Goal: Information Seeking & Learning: Learn about a topic

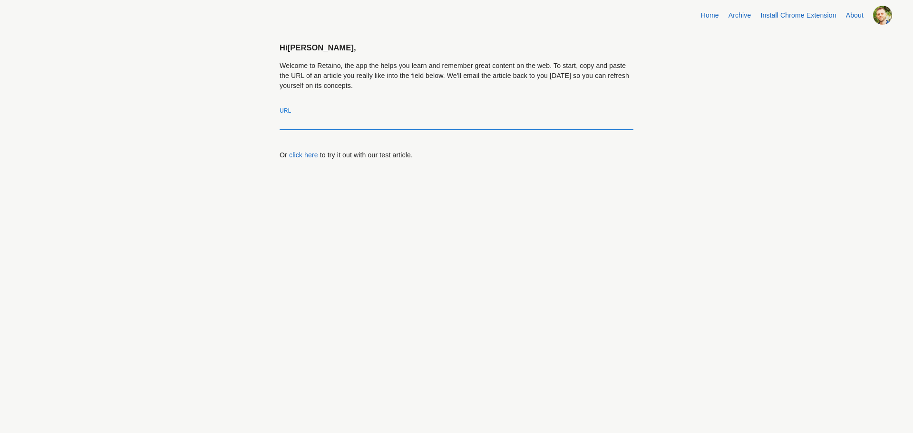
paste input "chrome-extension://efaidnbmnnnibpcajpcglclefindmkaj/[URL][DOMAIN_NAME]"
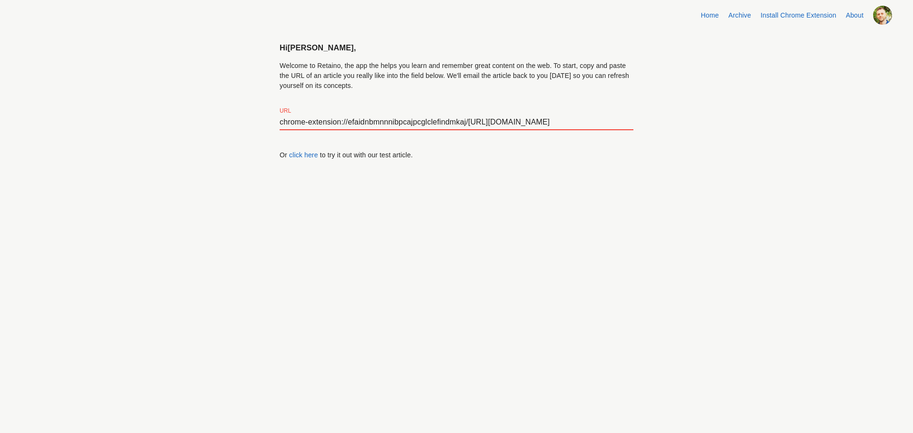
click at [327, 126] on input "chrome-extension://efaidnbmnnnibpcajpcglclefindmkaj/[URL][DOMAIN_NAME]" at bounding box center [456, 122] width 354 height 15
paste input "[URL][DOMAIN_NAME]"
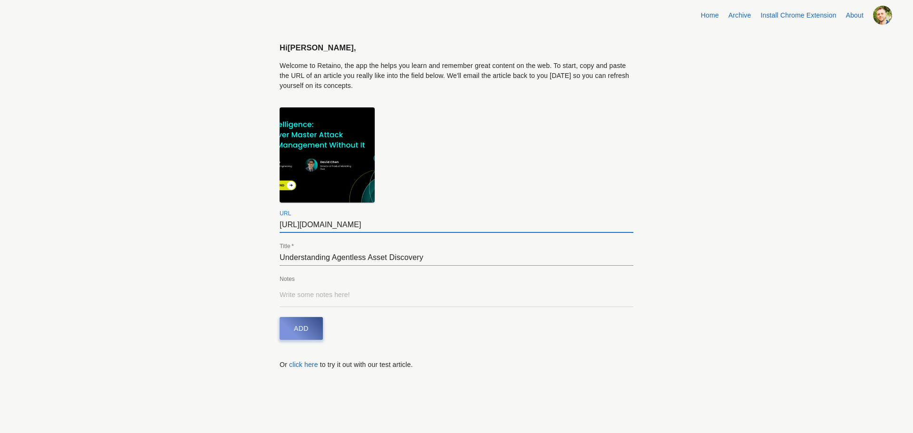
type input "[URL][DOMAIN_NAME]"
click at [306, 334] on span "Add" at bounding box center [301, 329] width 15 height 12
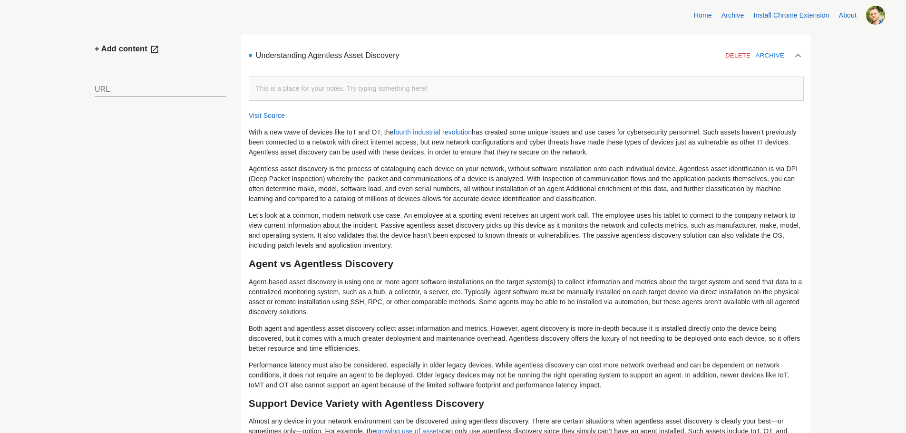
click at [373, 146] on span "has created some unique issues and use cases for cybersecurity personnel. Such …" at bounding box center [523, 142] width 549 height 28
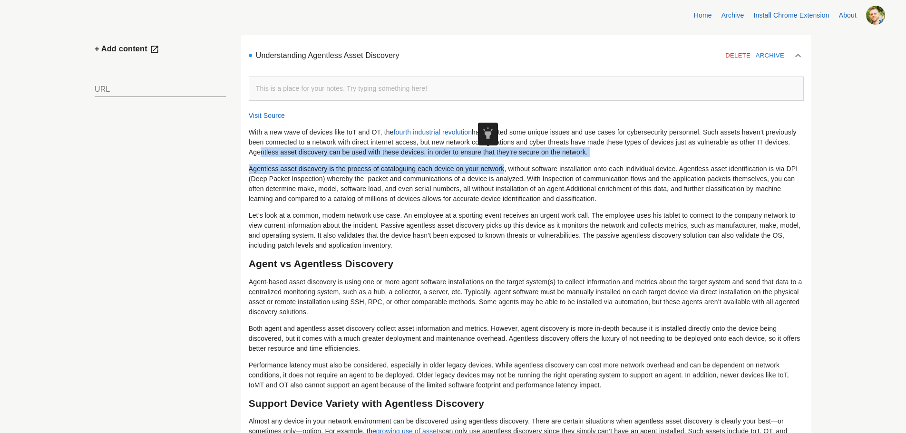
drag, startPoint x: 382, startPoint y: 149, endPoint x: 525, endPoint y: 169, distance: 144.5
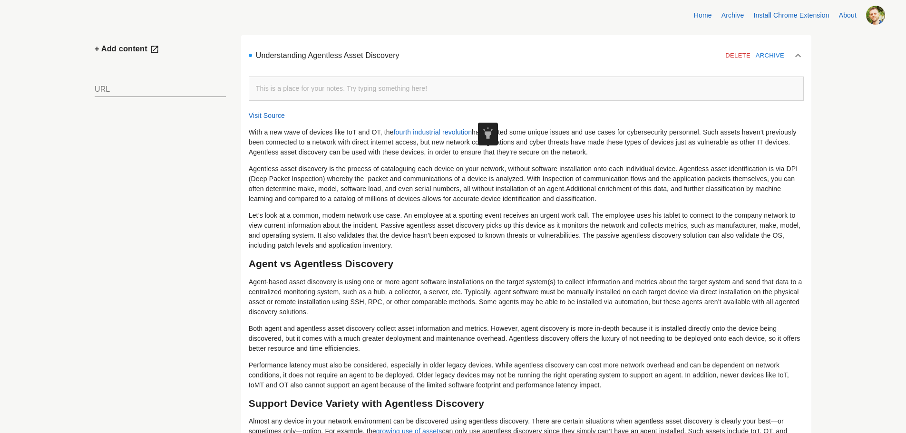
click at [532, 195] on span "Agentless asset discovery is the process of cataloguing each device on your net…" at bounding box center [524, 184] width 551 height 38
click at [705, 153] on p "With a new wave of devices like IoT and OT, the fourth industrial revolution ha…" at bounding box center [526, 142] width 555 height 30
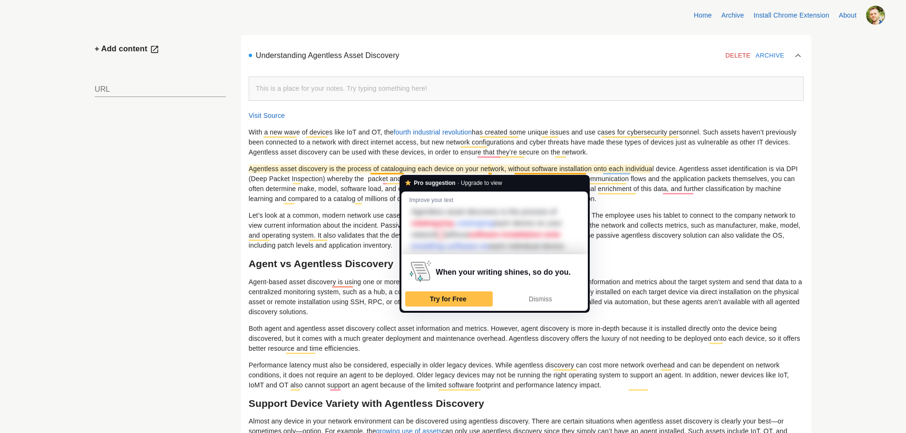
click at [333, 148] on span "has created some unique issues and use cases for cybersecurity personnel. Such …" at bounding box center [523, 142] width 549 height 28
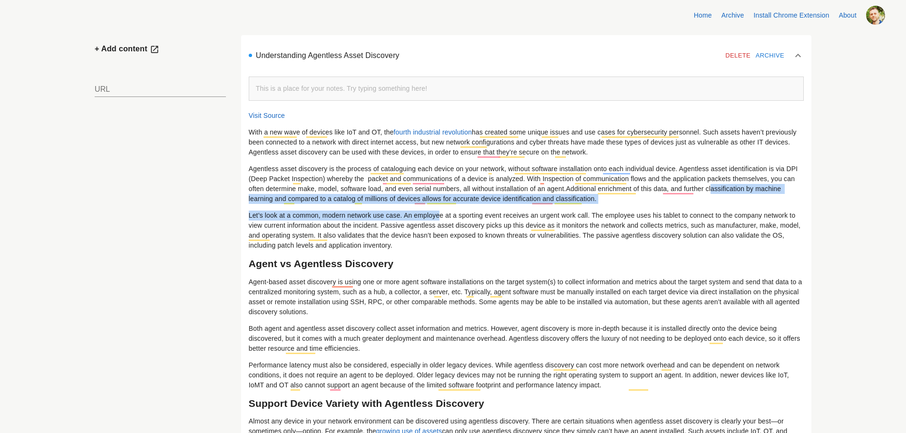
drag, startPoint x: 360, startPoint y: 197, endPoint x: 466, endPoint y: 205, distance: 106.8
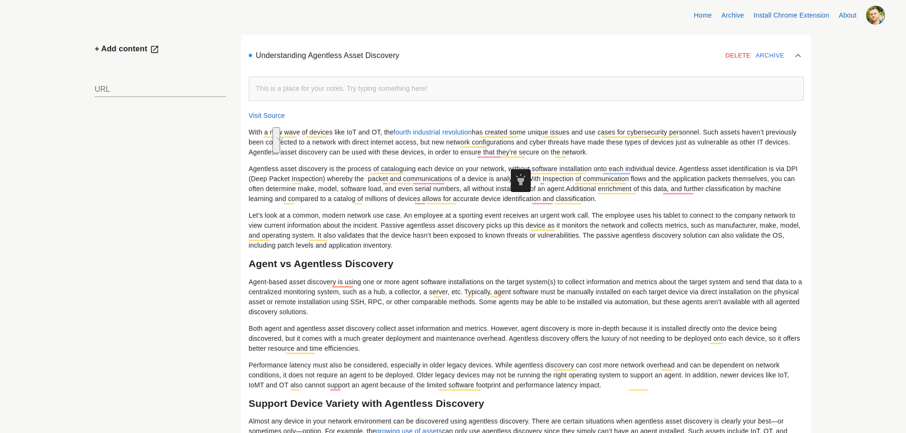
click at [423, 185] on span "Agentless asset discovery is the process of cataloguing each device on your net…" at bounding box center [524, 184] width 551 height 38
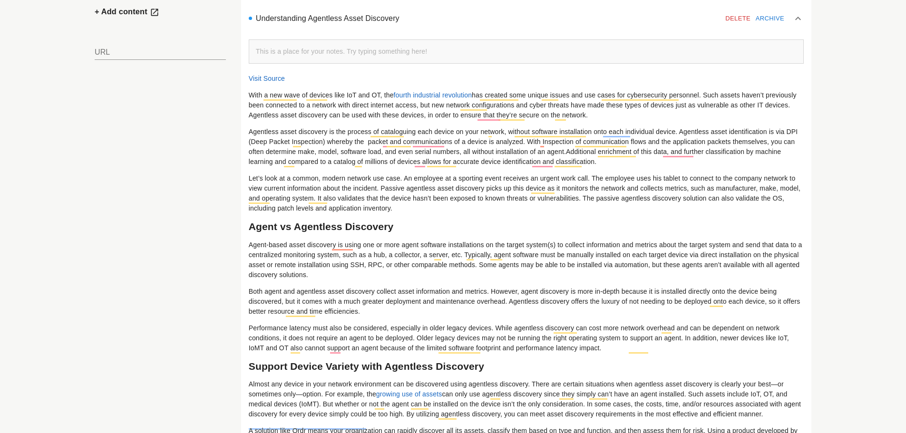
scroll to position [48, 0]
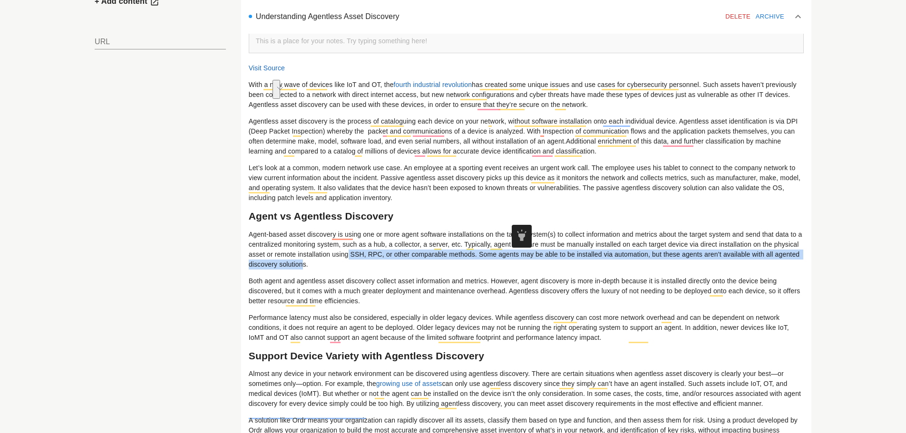
drag, startPoint x: 474, startPoint y: 256, endPoint x: 477, endPoint y: 268, distance: 12.3
click at [477, 268] on span "Agent-based asset discovery is using one or more agent software installations o…" at bounding box center [526, 250] width 555 height 38
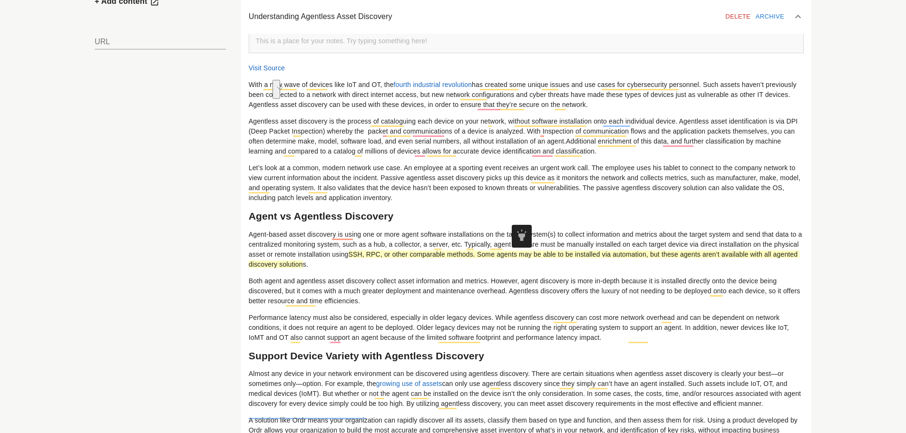
scroll to position [0, 0]
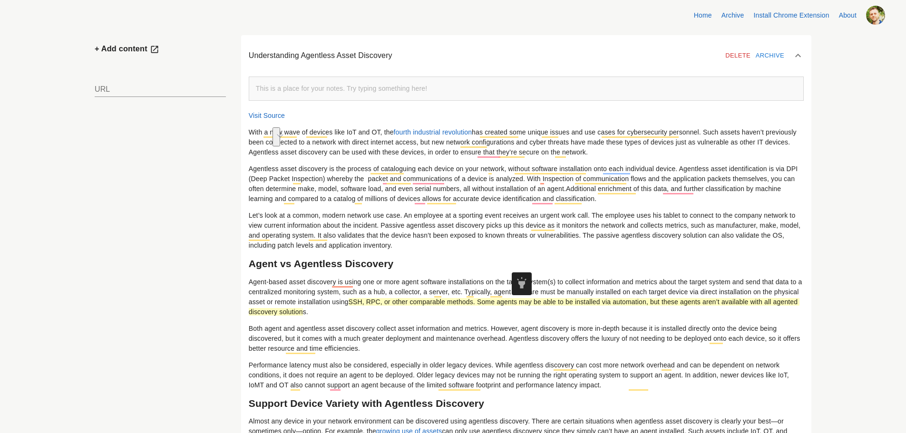
click at [169, 84] on input "text" at bounding box center [160, 89] width 131 height 15
paste input "[URL][DOMAIN_NAME]"
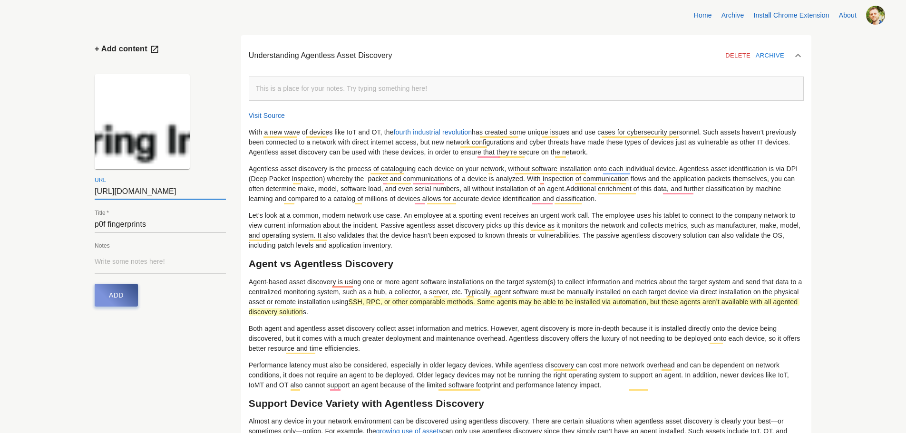
type input "[URL][DOMAIN_NAME]"
click at [138, 301] on button "Add" at bounding box center [116, 295] width 43 height 23
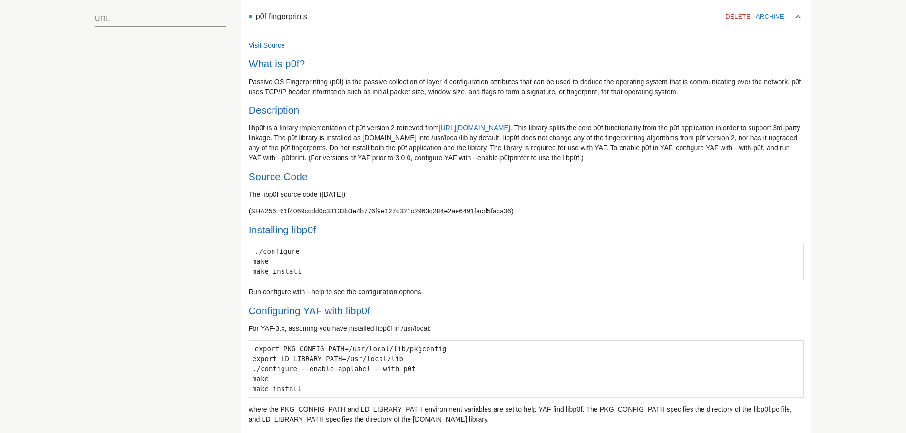
scroll to position [48, 0]
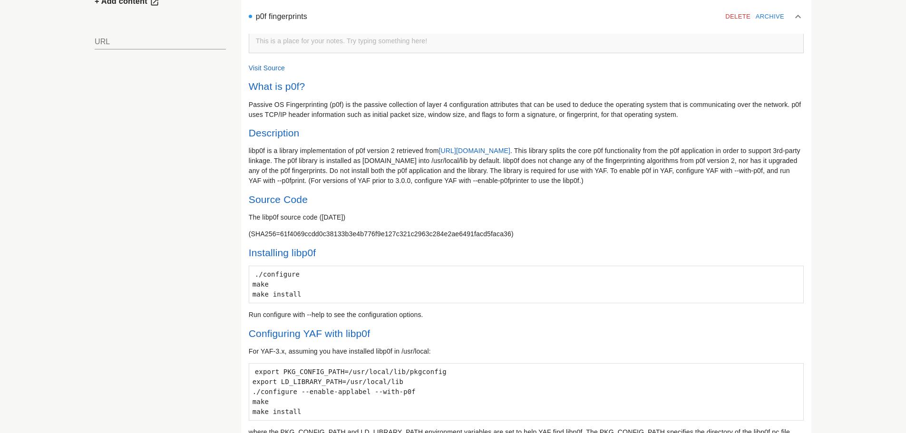
click at [365, 124] on div "​ What is p0f? ​ Passive OS Fingerprinting (p0f) is the passive collection of l…" at bounding box center [526, 346] width 555 height 531
click at [369, 115] on span "Passive OS Fingerprinting (p0f) is the passive collection of layer 4 configurat…" at bounding box center [526, 110] width 554 height 18
drag, startPoint x: 369, startPoint y: 115, endPoint x: 377, endPoint y: 96, distance: 20.5
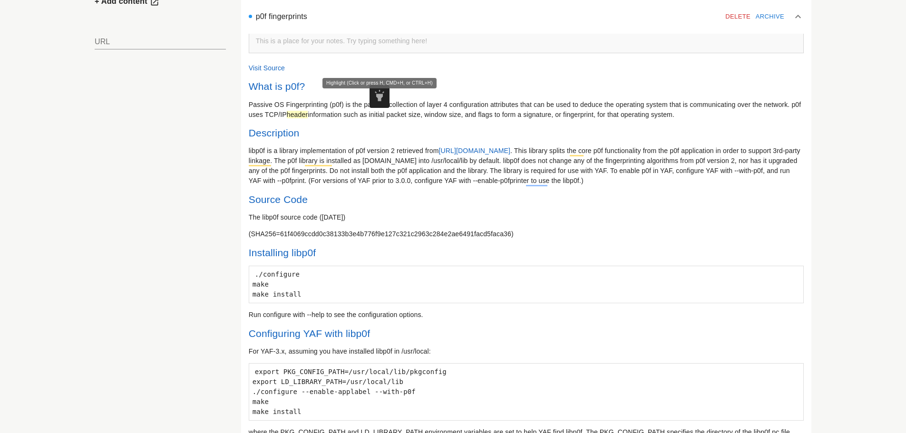
click at [377, 96] on span "highlight" at bounding box center [379, 95] width 13 height 13
click at [405, 153] on span "libp0f is a library implementation of p0f version 2 retrieved from" at bounding box center [344, 151] width 190 height 8
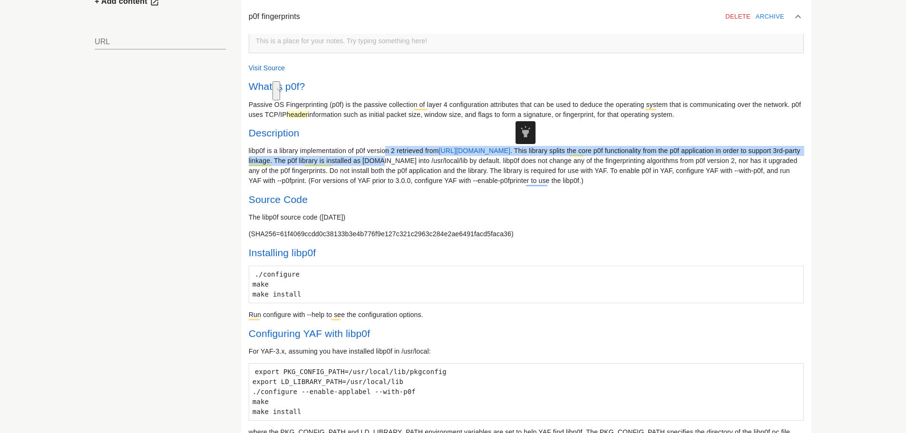
drag, startPoint x: 415, startPoint y: 153, endPoint x: 489, endPoint y: 157, distance: 73.8
click at [489, 157] on p "libp0f is a library implementation of p0f version 2 retrieved from [URL][DOMAIN…" at bounding box center [526, 166] width 555 height 40
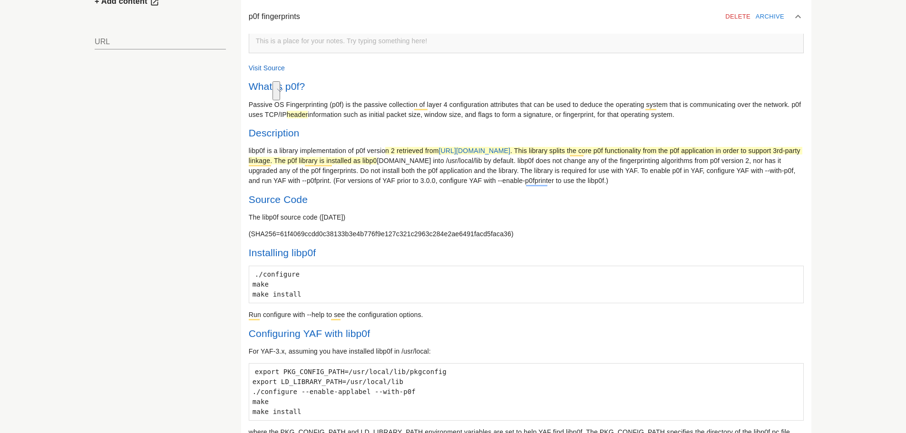
click at [469, 227] on div "​ What is p0f? ​ Passive OS Fingerprinting (p0f) is the passive collection of l…" at bounding box center [526, 346] width 555 height 531
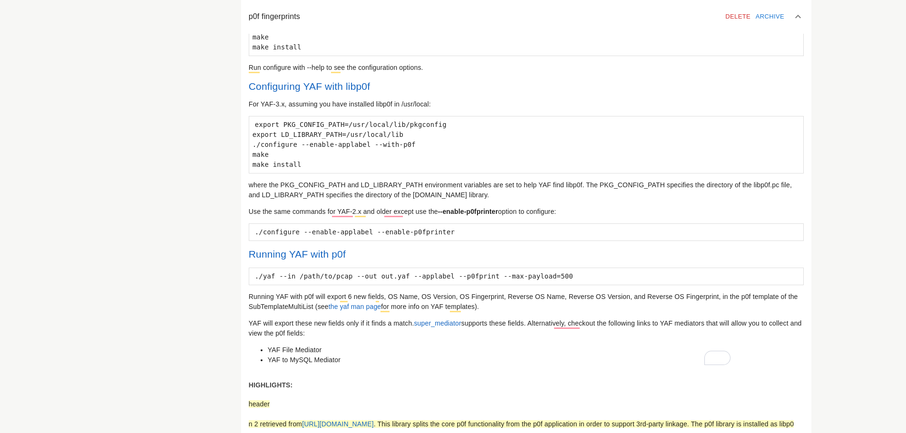
scroll to position [428, 0]
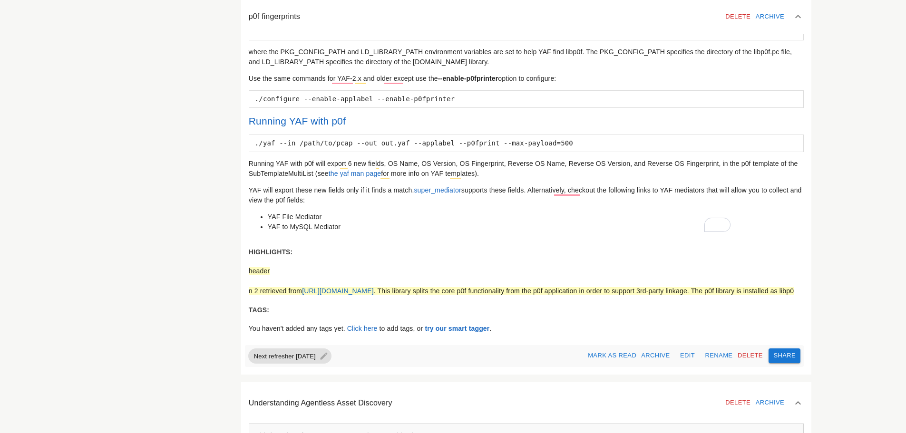
click at [302, 293] on span "n 2 retrieved from" at bounding box center [275, 291] width 53 height 8
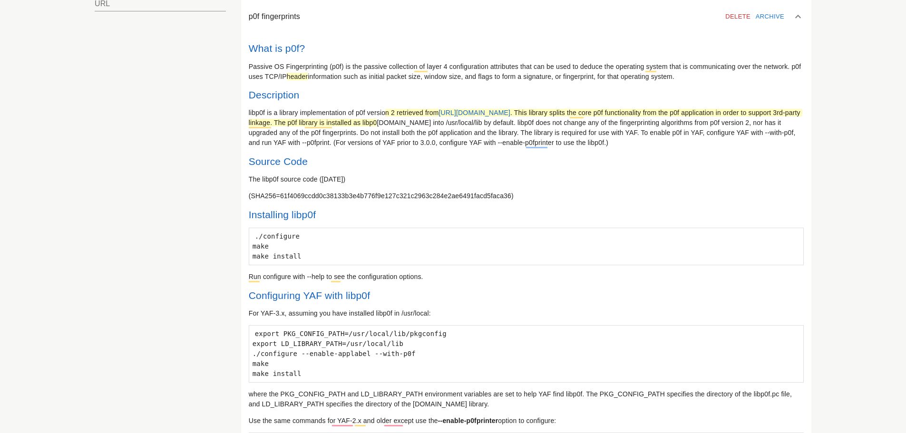
scroll to position [0, 0]
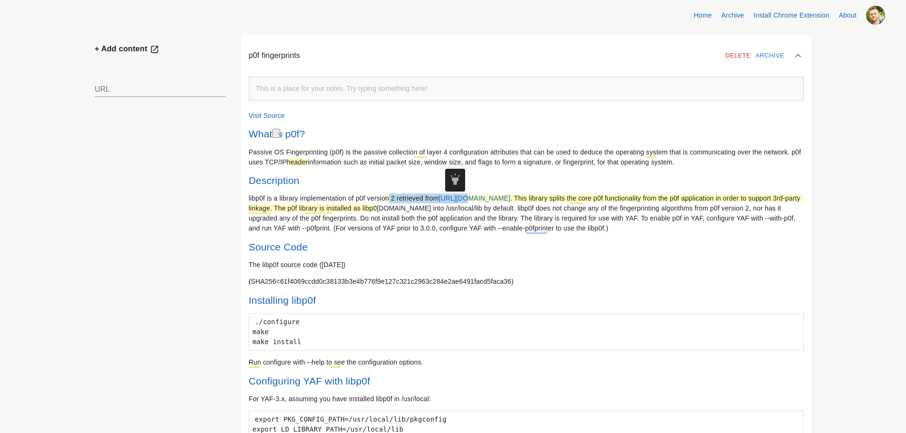
drag, startPoint x: 418, startPoint y: 198, endPoint x: 467, endPoint y: 204, distance: 49.4
click at [491, 203] on p "libp0f is a library implementation of p0f versio n 2 retrieved from [URL][DOMAI…" at bounding box center [526, 213] width 555 height 40
click at [463, 204] on span ". This library splits the core p0f functionality from the p0f application in or…" at bounding box center [525, 203] width 553 height 18
drag, startPoint x: 465, startPoint y: 205, endPoint x: 461, endPoint y: 206, distance: 4.8
click at [461, 206] on span ". This library splits the core p0f functionality from the p0f application in or…" at bounding box center [525, 203] width 553 height 18
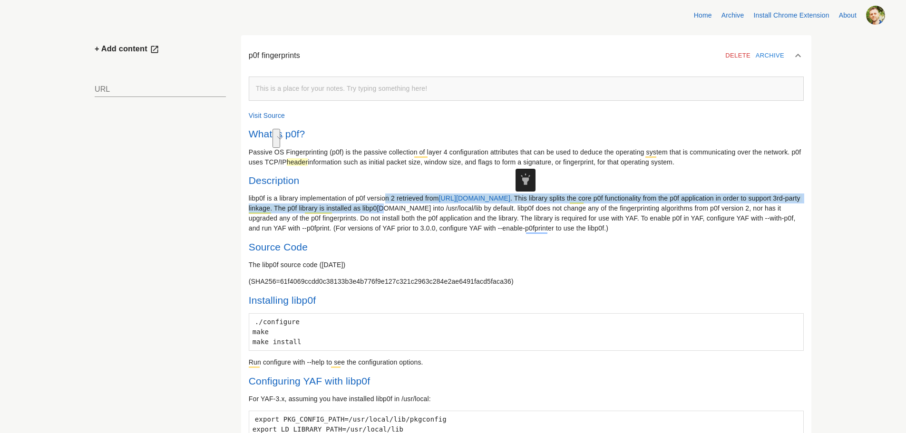
drag, startPoint x: 417, startPoint y: 199, endPoint x: 493, endPoint y: 209, distance: 77.2
click at [493, 209] on p "libp0f is a library implementation of p0f versio n 2 retrieved from [URL][DOMAI…" at bounding box center [526, 213] width 555 height 40
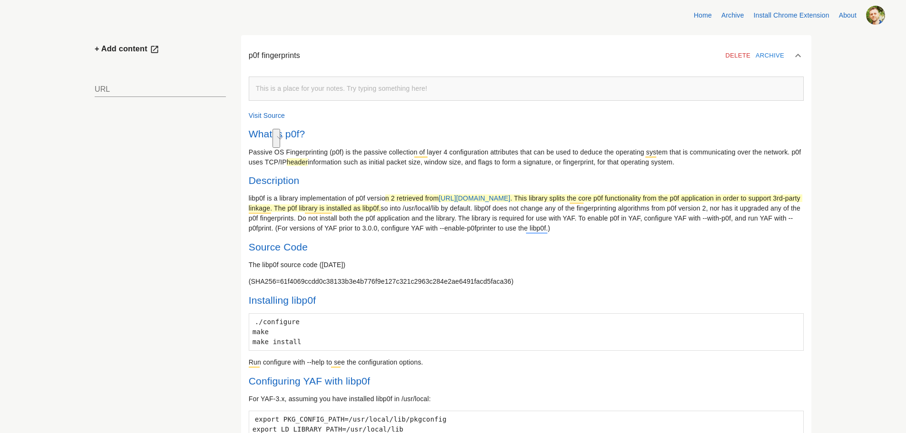
click at [509, 272] on div "​ What is p0f? ​ Passive OS Fingerprinting (p0f) is the passive collection of l…" at bounding box center [526, 394] width 555 height 531
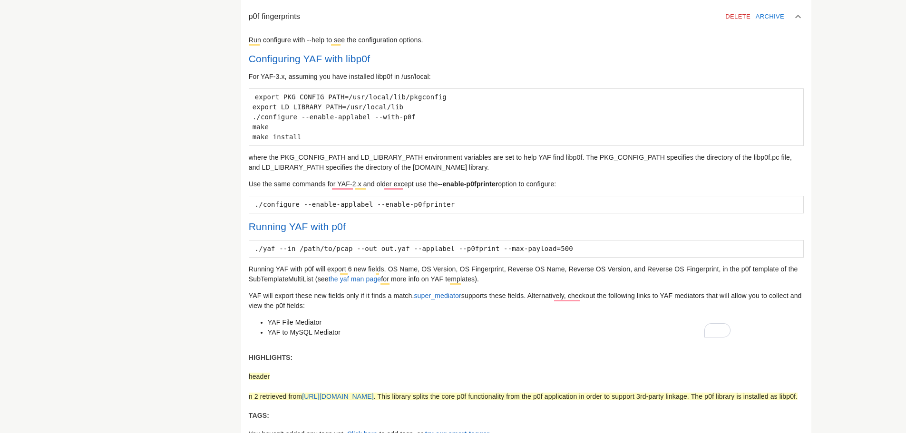
scroll to position [428, 0]
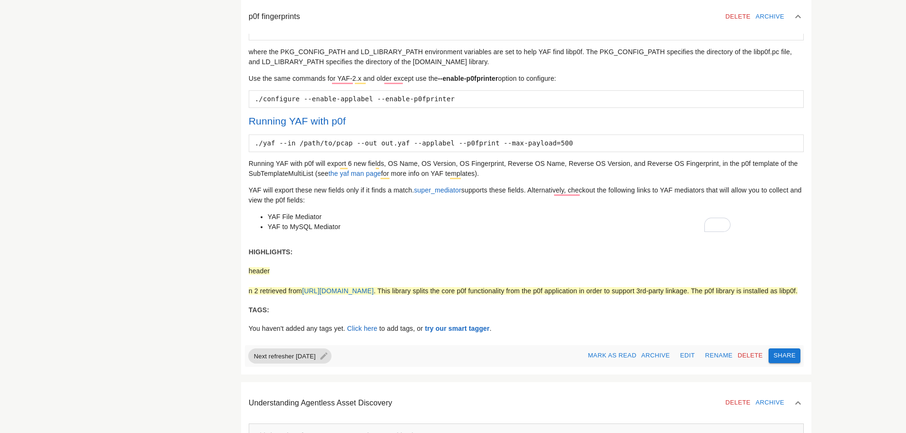
drag, startPoint x: 366, startPoint y: 300, endPoint x: 326, endPoint y: 273, distance: 48.3
click at [326, 273] on div "header n 2 retrieved from [URL][DOMAIN_NAME] . This library splits the core p0f…" at bounding box center [526, 281] width 555 height 30
click at [324, 296] on div "n 2 retrieved from [URL][DOMAIN_NAME] . This library splits the core p0f functi…" at bounding box center [526, 291] width 555 height 10
click at [374, 295] on span ". This library splits the core p0f functionality from the p0f application in or…" at bounding box center [586, 291] width 424 height 8
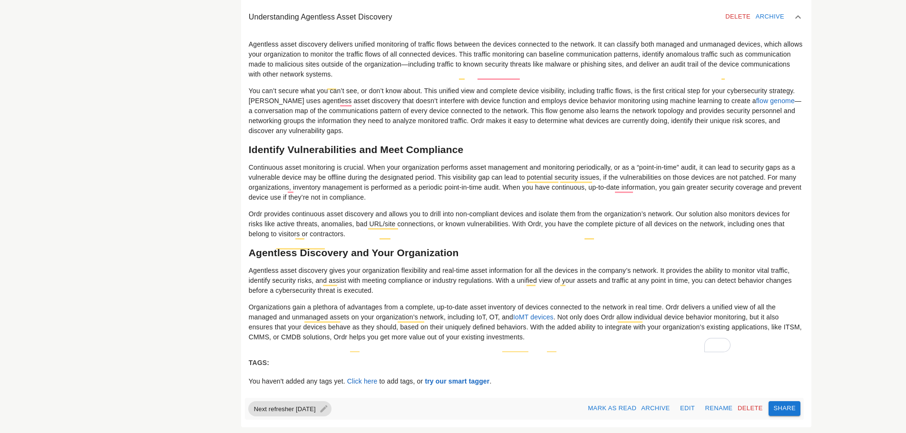
scroll to position [1370, 0]
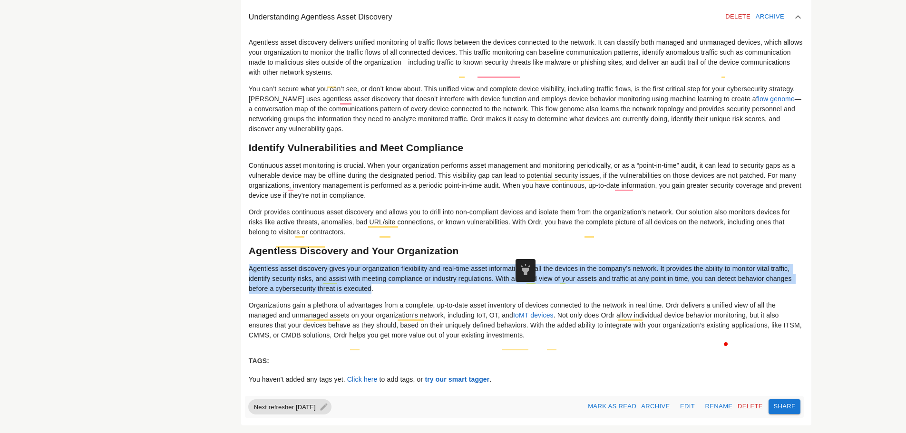
drag, startPoint x: 285, startPoint y: 266, endPoint x: 472, endPoint y: 288, distance: 188.6
click at [472, 288] on span "Agentless asset discovery gives your organization flexibility and real-time ass…" at bounding box center [521, 279] width 545 height 28
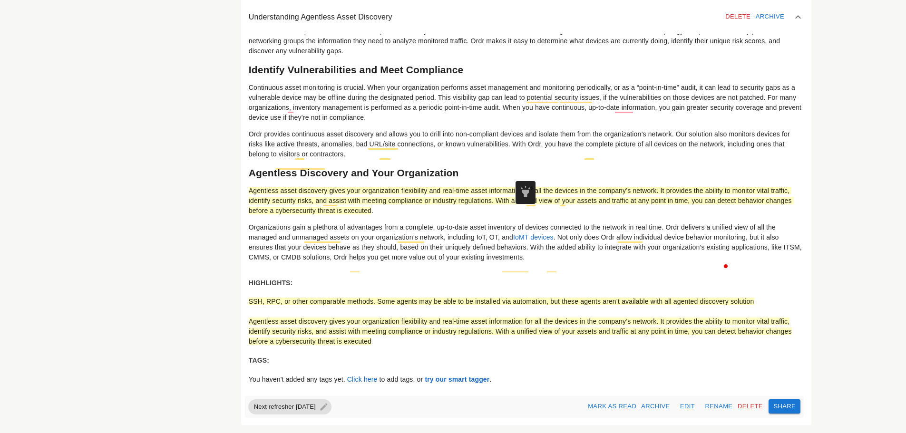
scroll to position [1448, 0]
click at [449, 329] on span "Agentless asset discovery gives your organization flexibility and real-time ass…" at bounding box center [520, 332] width 543 height 28
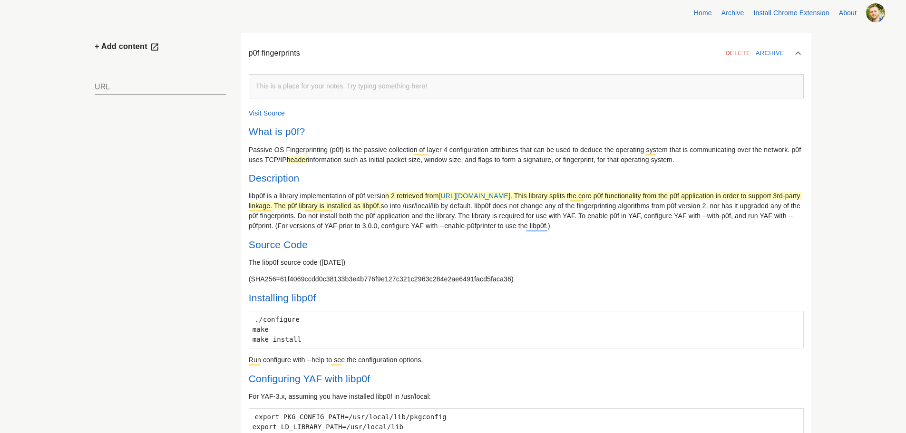
scroll to position [0, 0]
